Goal: Information Seeking & Learning: Learn about a topic

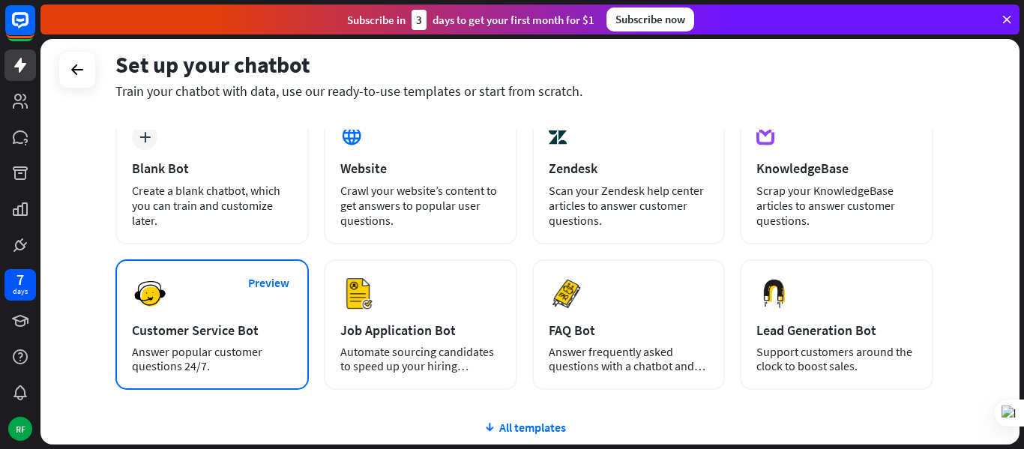
scroll to position [214, 0]
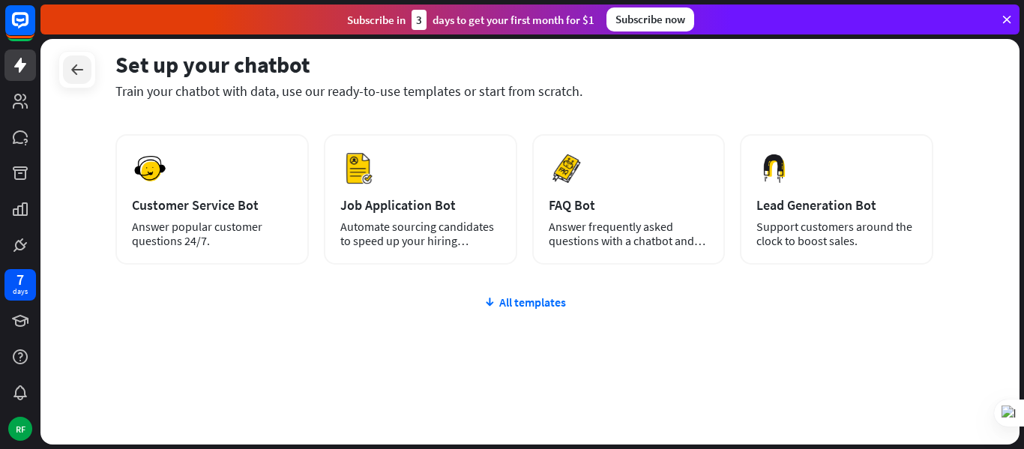
click at [74, 67] on icon at bounding box center [77, 70] width 18 height 18
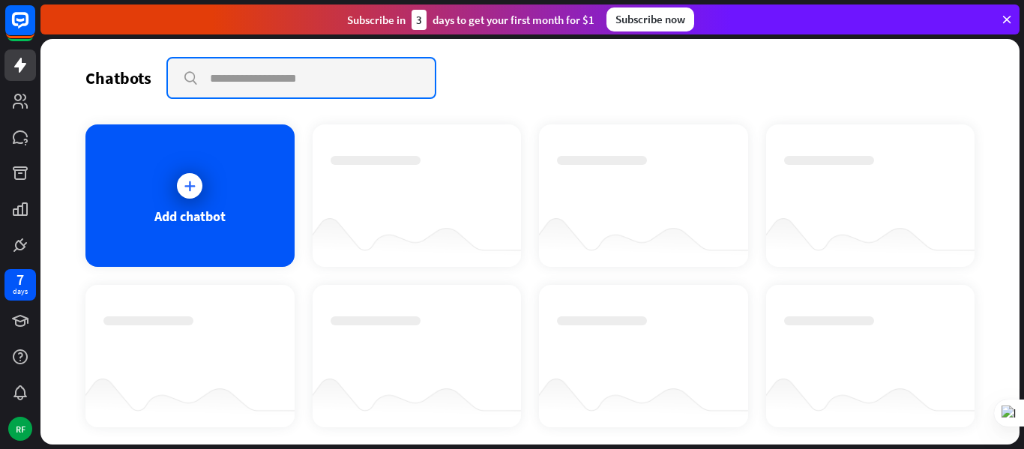
click at [240, 82] on input "text" at bounding box center [301, 77] width 267 height 39
click at [191, 79] on input "text" at bounding box center [301, 77] width 267 height 39
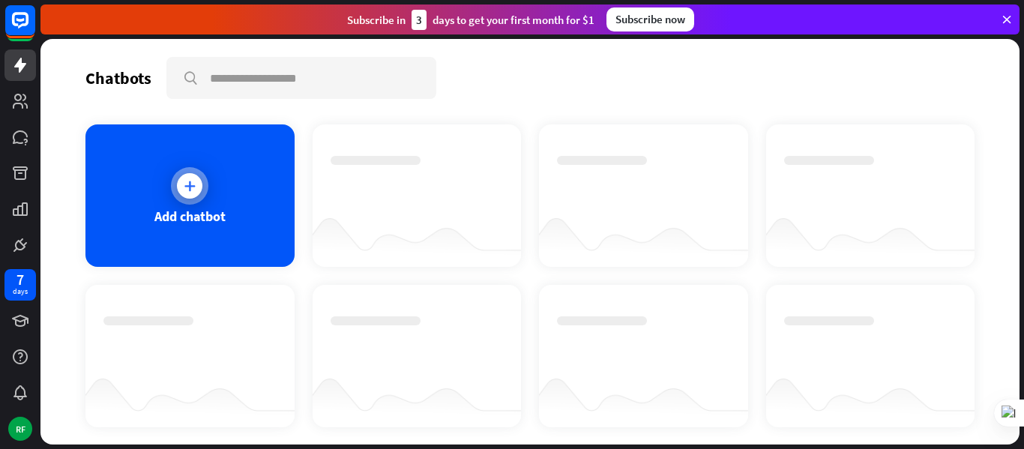
click at [190, 197] on div at bounding box center [189, 185] width 25 height 25
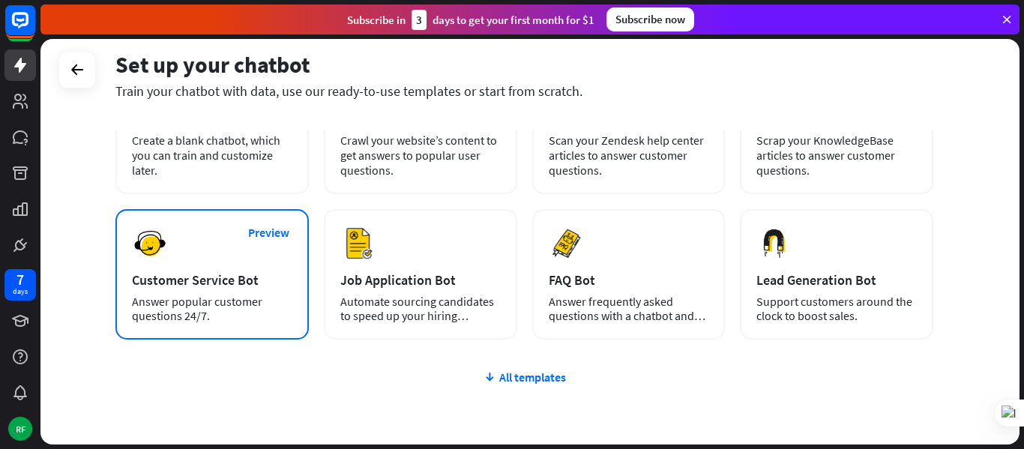
scroll to position [64, 0]
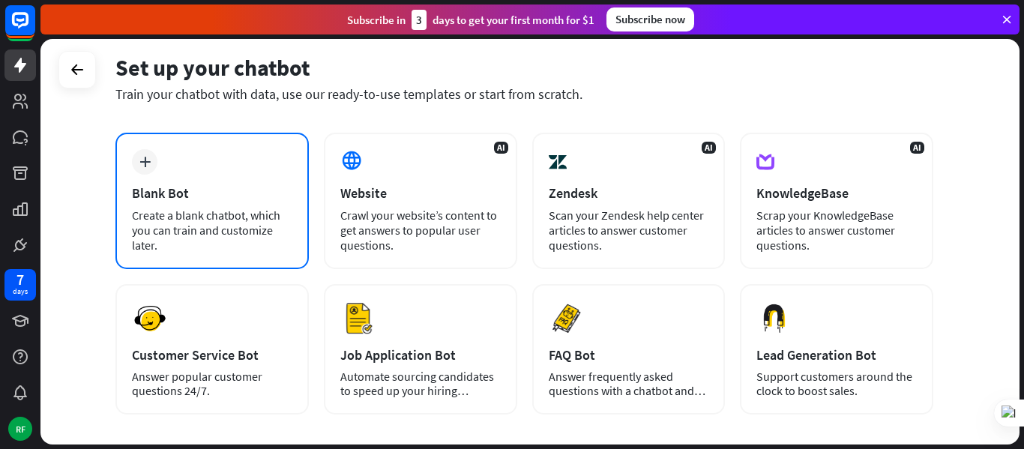
click at [151, 178] on div "plus Blank Bot Create a blank chatbot, which you can train and customize later." at bounding box center [211, 201] width 193 height 136
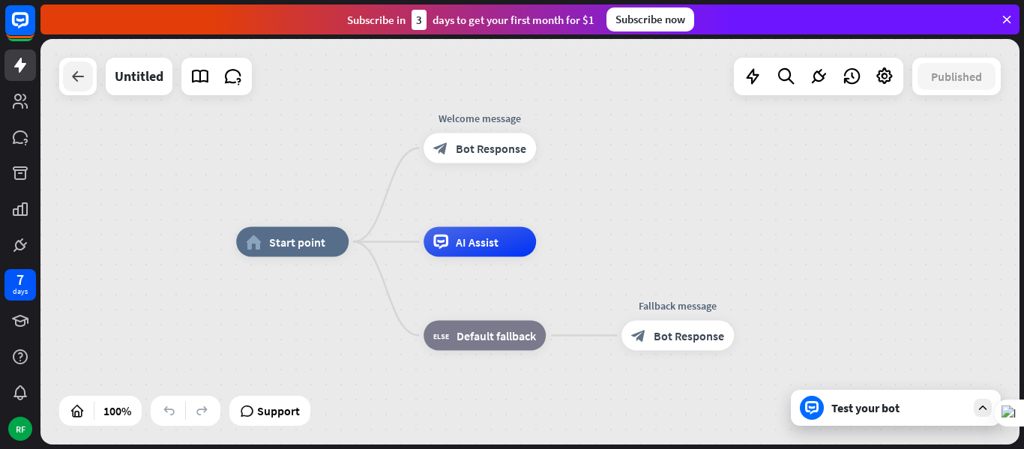
click at [68, 73] on div at bounding box center [78, 76] width 30 height 30
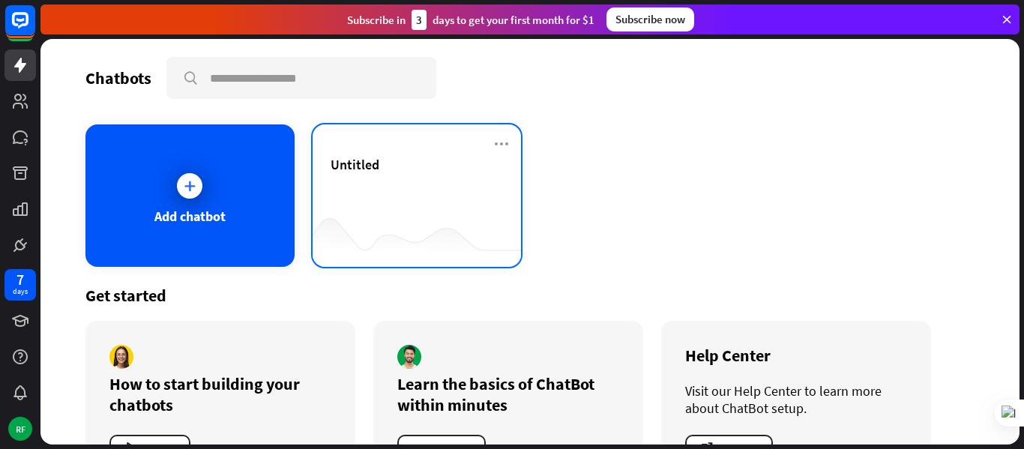
click at [354, 168] on span "Untitled" at bounding box center [354, 164] width 49 height 17
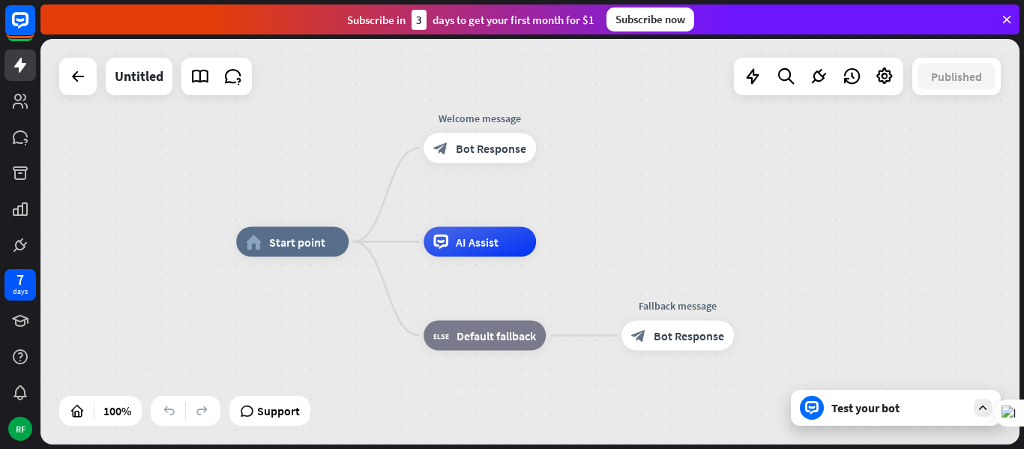
click at [372, 414] on div "home_2 Start point Welcome message block_bot_response Bot Response AI Assist bl…" at bounding box center [725, 444] width 979 height 405
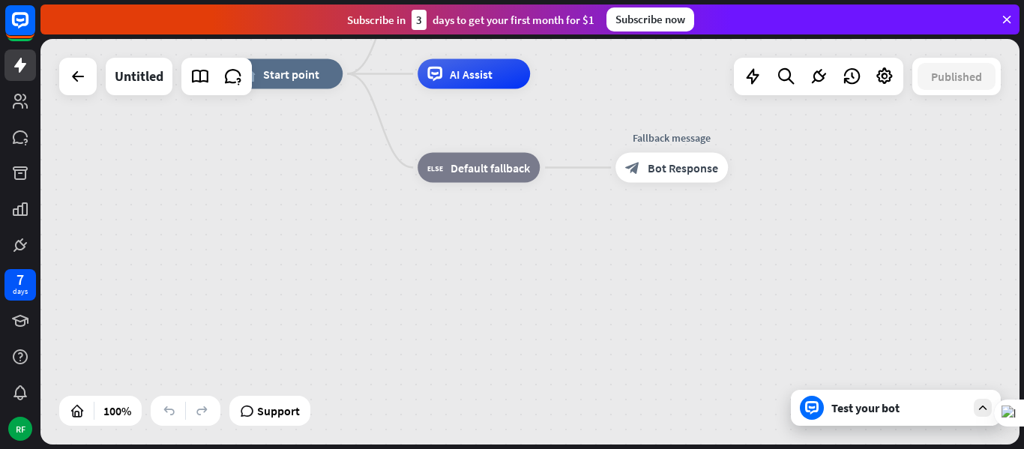
drag, startPoint x: 376, startPoint y: 372, endPoint x: 369, endPoint y: 223, distance: 148.6
click at [368, 223] on div "home_2 Start point Welcome message block_bot_response Bot Response AI Assist bl…" at bounding box center [719, 276] width 979 height 405
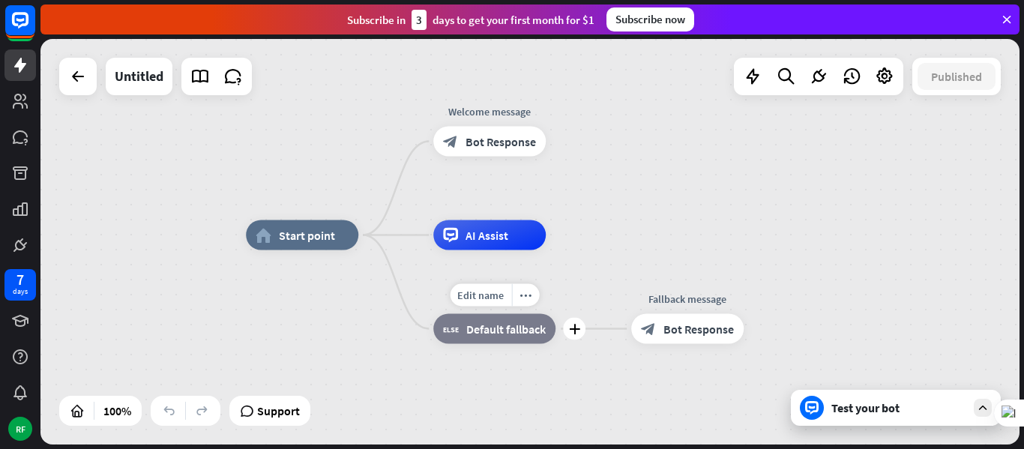
drag, startPoint x: 483, startPoint y: 198, endPoint x: 499, endPoint y: 354, distance: 157.5
click at [498, 344] on div "Edit name more_horiz plus block_fallback Default fallback" at bounding box center [494, 329] width 122 height 30
click at [294, 243] on span "Start point" at bounding box center [307, 236] width 56 height 15
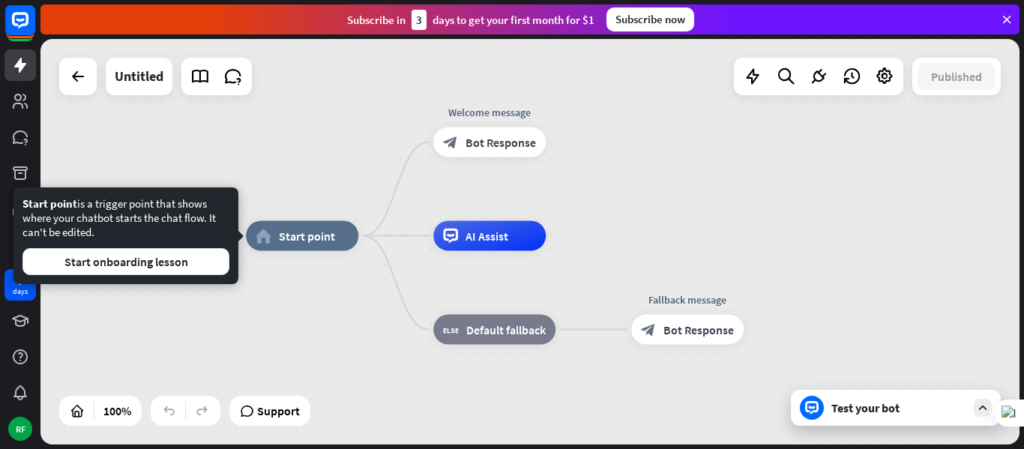
click at [101, 182] on div "home_2 Start point Welcome message block_bot_response Bot Response AI Assist bl…" at bounding box center [529, 241] width 979 height 405
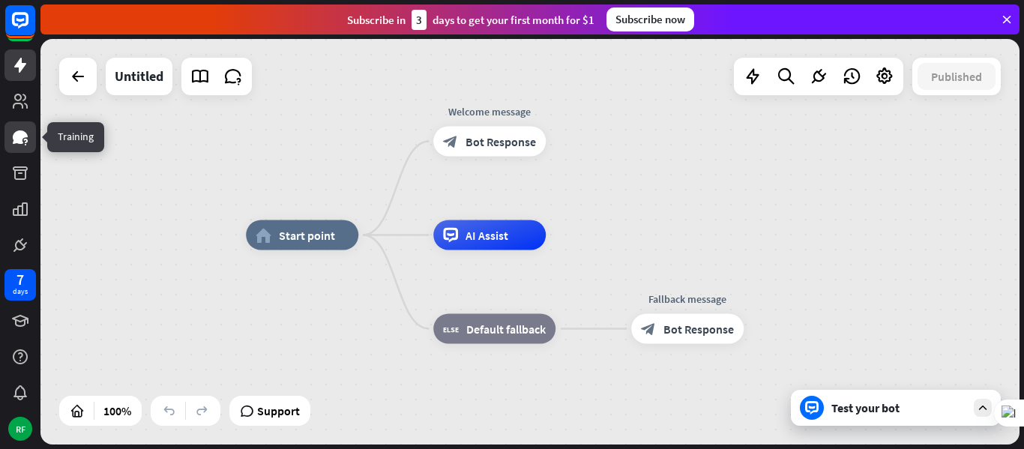
click at [17, 135] on icon at bounding box center [20, 136] width 15 height 13
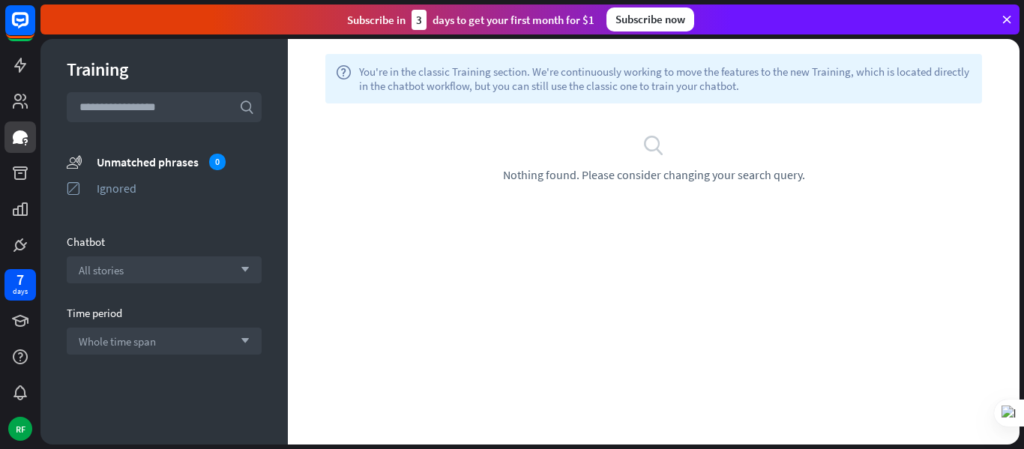
click at [843, 402] on div "help You're in the classic Training section. We're continuously working to move…" at bounding box center [653, 241] width 731 height 405
click at [67, 26] on div "Subscribe [DATE] to get your first month for $1 Subscribe now" at bounding box center [529, 19] width 979 height 30
click at [79, 102] on input "text" at bounding box center [164, 107] width 195 height 30
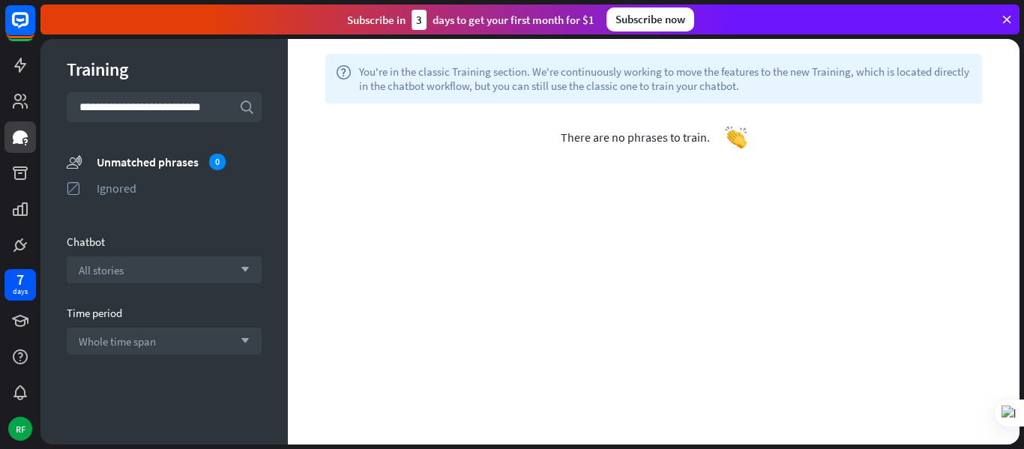
type input "**********"
click at [239, 104] on section "**********" at bounding box center [164, 107] width 195 height 30
drag, startPoint x: 242, startPoint y: 104, endPoint x: 304, endPoint y: 131, distance: 67.8
click at [242, 105] on icon "search" at bounding box center [246, 107] width 15 height 15
click at [656, 151] on div "There are no phrases to train." at bounding box center [653, 136] width 731 height 67
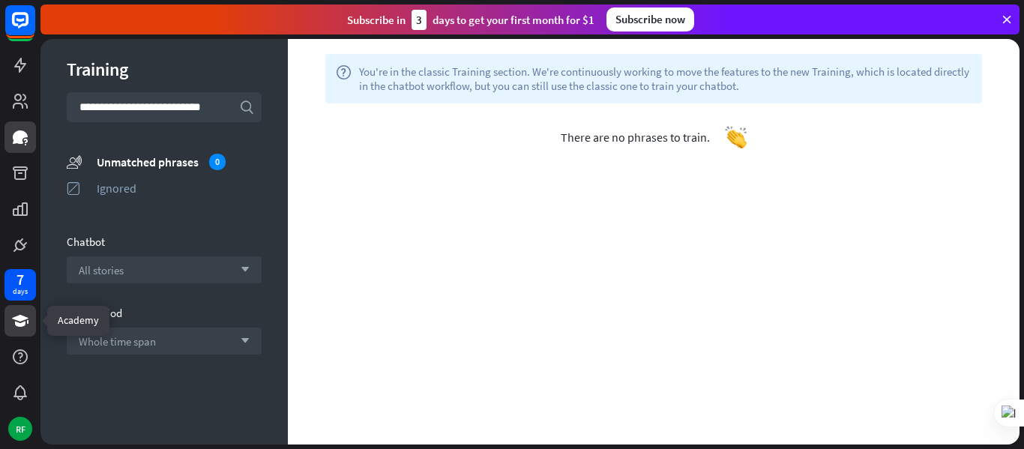
click at [21, 327] on icon at bounding box center [20, 321] width 18 height 18
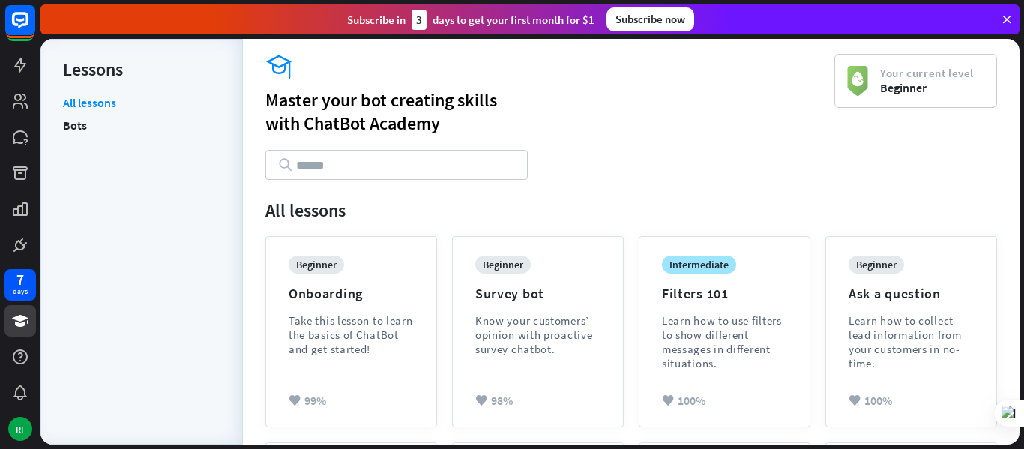
click at [342, 166] on input "text" at bounding box center [396, 165] width 262 height 30
